Goal: Book appointment/travel/reservation

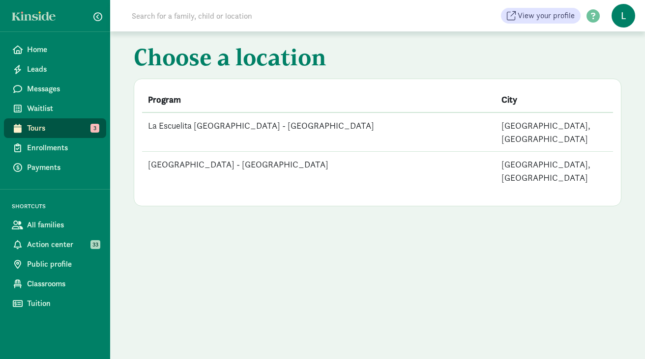
click at [222, 152] on td "La Escuelita Bilingual School - Green Lake" at bounding box center [318, 171] width 353 height 39
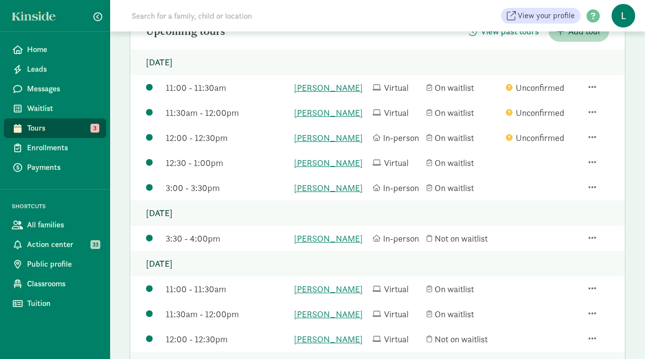
scroll to position [126, 0]
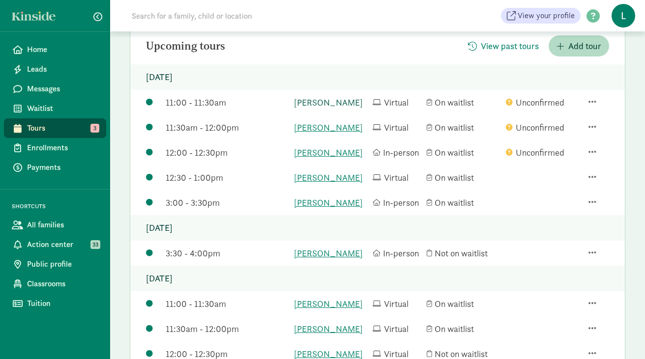
click at [342, 105] on link "Thomas Haylock" at bounding box center [331, 102] width 74 height 13
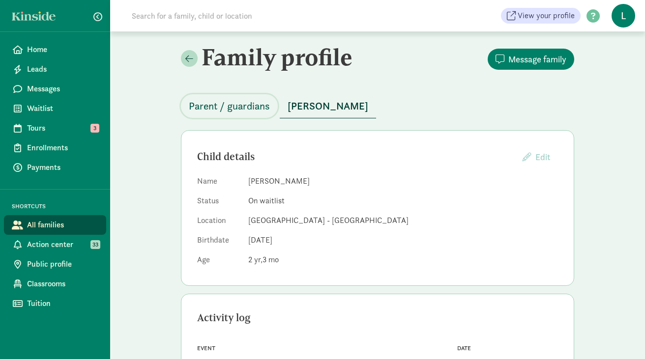
click at [257, 108] on span "Parent / guardians" at bounding box center [229, 106] width 81 height 16
